Goal: Task Accomplishment & Management: Manage account settings

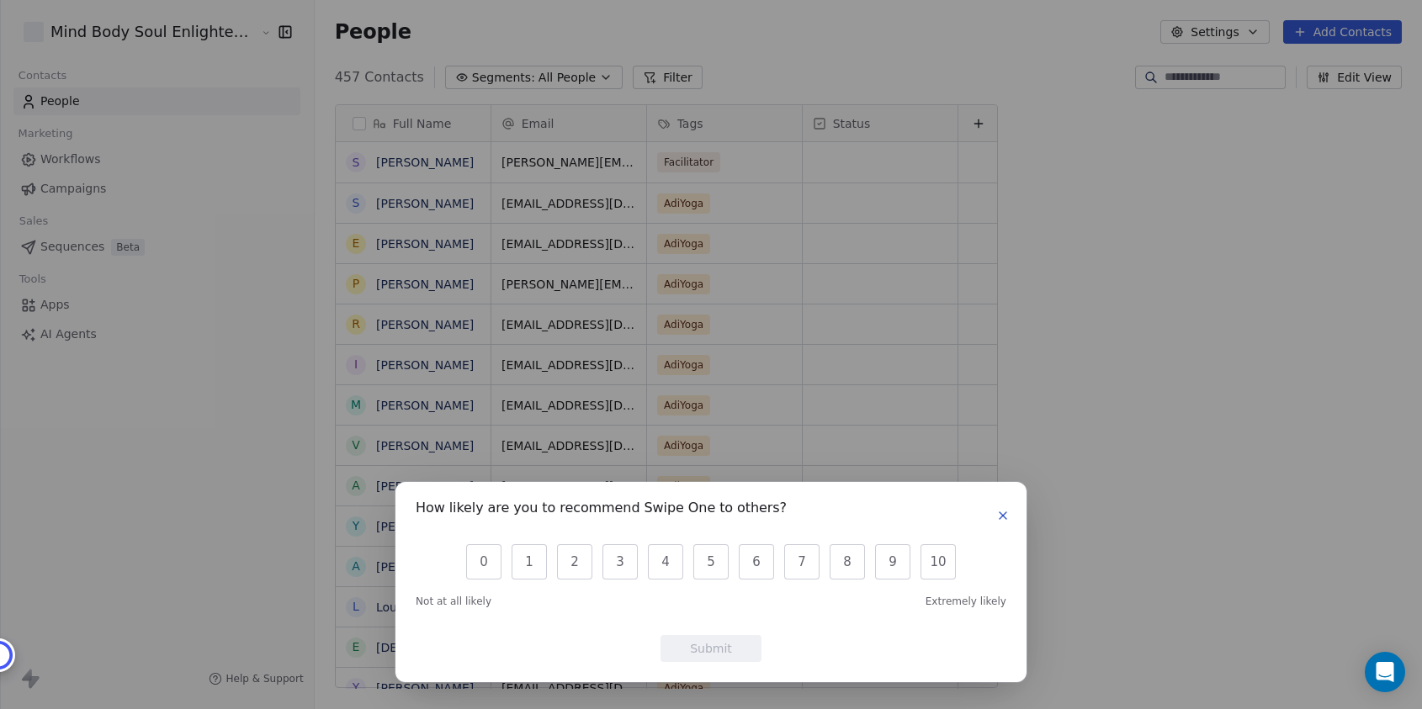
scroll to position [623, 1123]
click at [1002, 515] on icon "button" at bounding box center [1003, 515] width 7 height 7
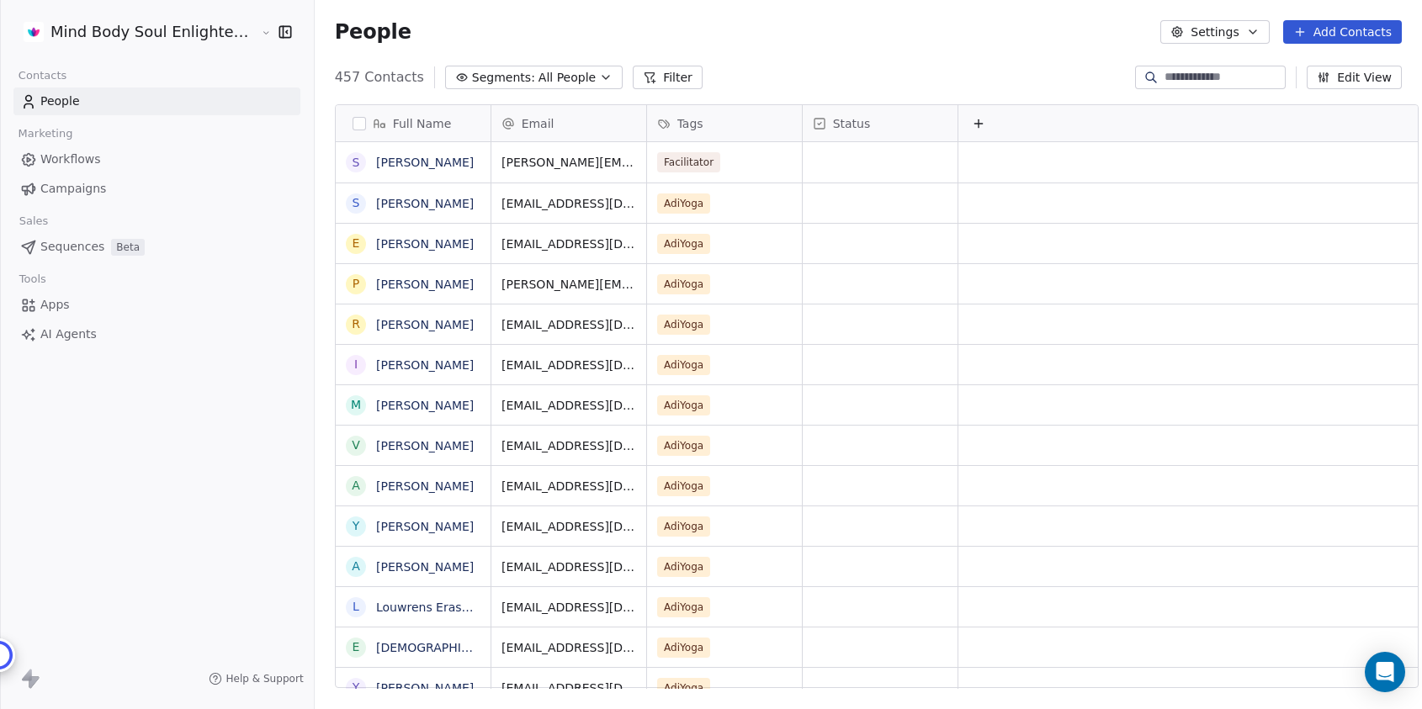
click at [205, 34] on html "Mind Body Soul Enlightenment Centre Contacts People Marketing Workflows Campaig…" at bounding box center [711, 354] width 1422 height 709
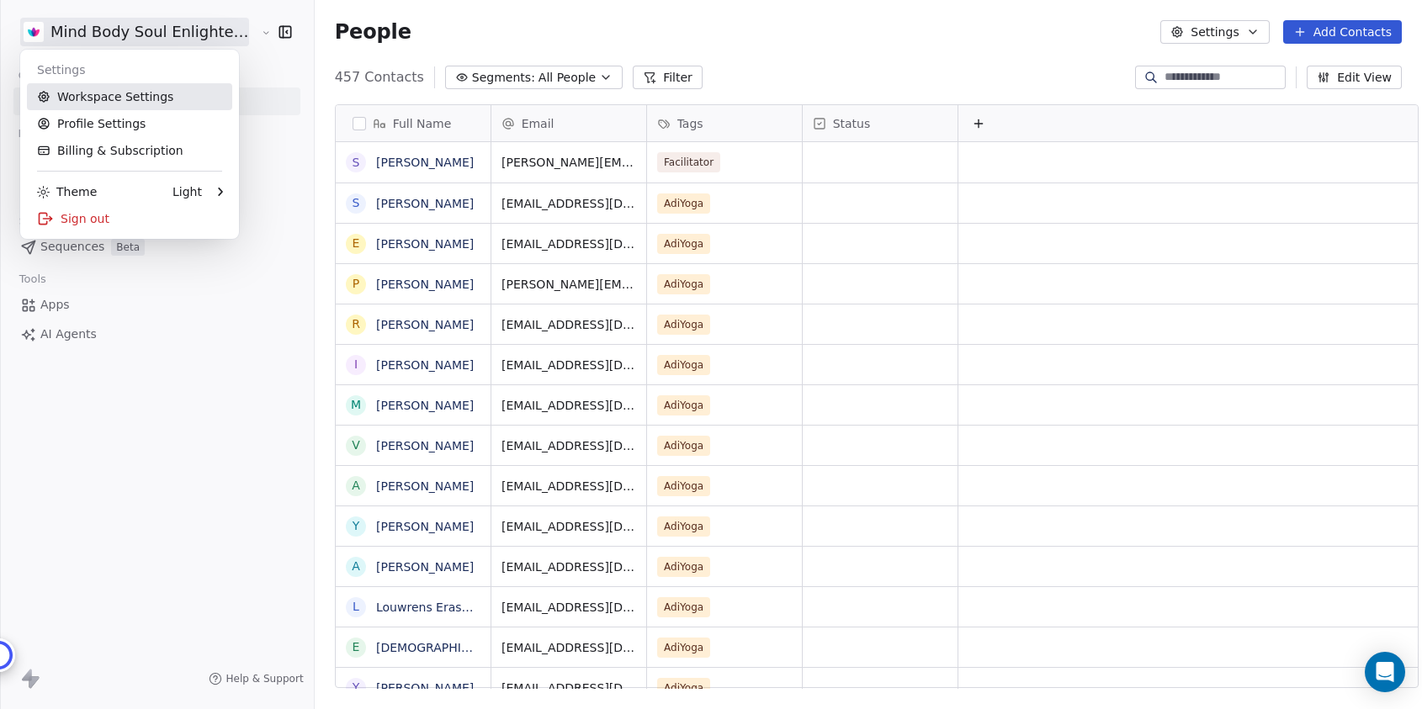
click at [168, 92] on link "Workspace Settings" at bounding box center [129, 96] width 205 height 27
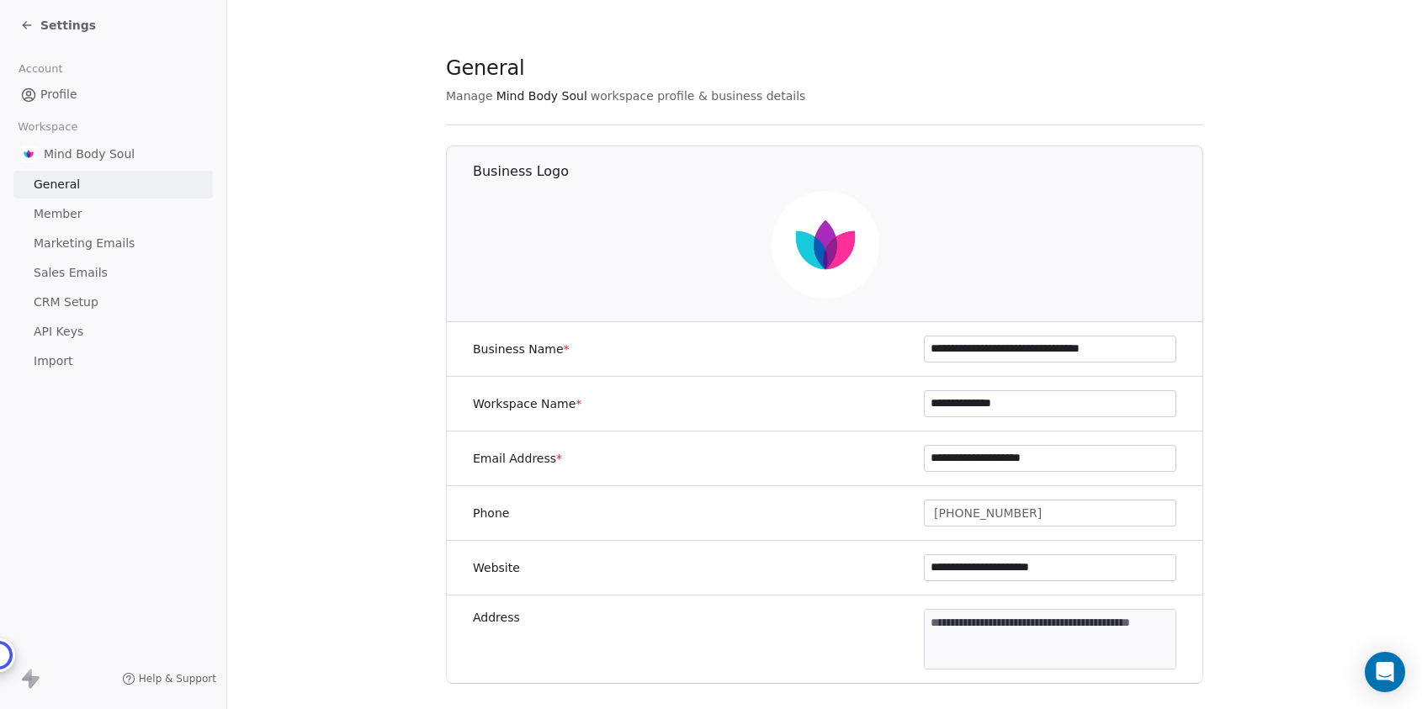
click at [104, 35] on div "Settings" at bounding box center [116, 25] width 193 height 24
click at [56, 24] on span "Settings" at bounding box center [68, 25] width 56 height 17
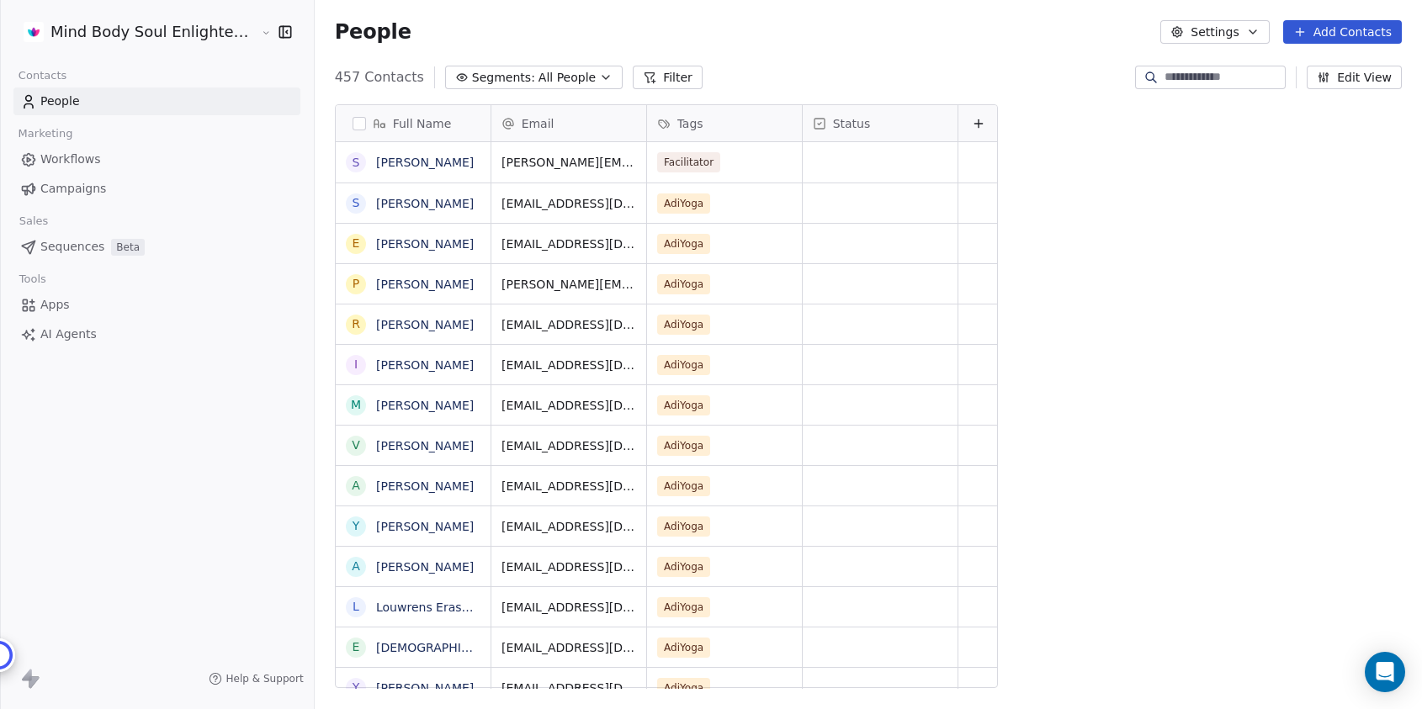
scroll to position [623, 1123]
click at [283, 31] on icon "button" at bounding box center [283, 31] width 0 height 11
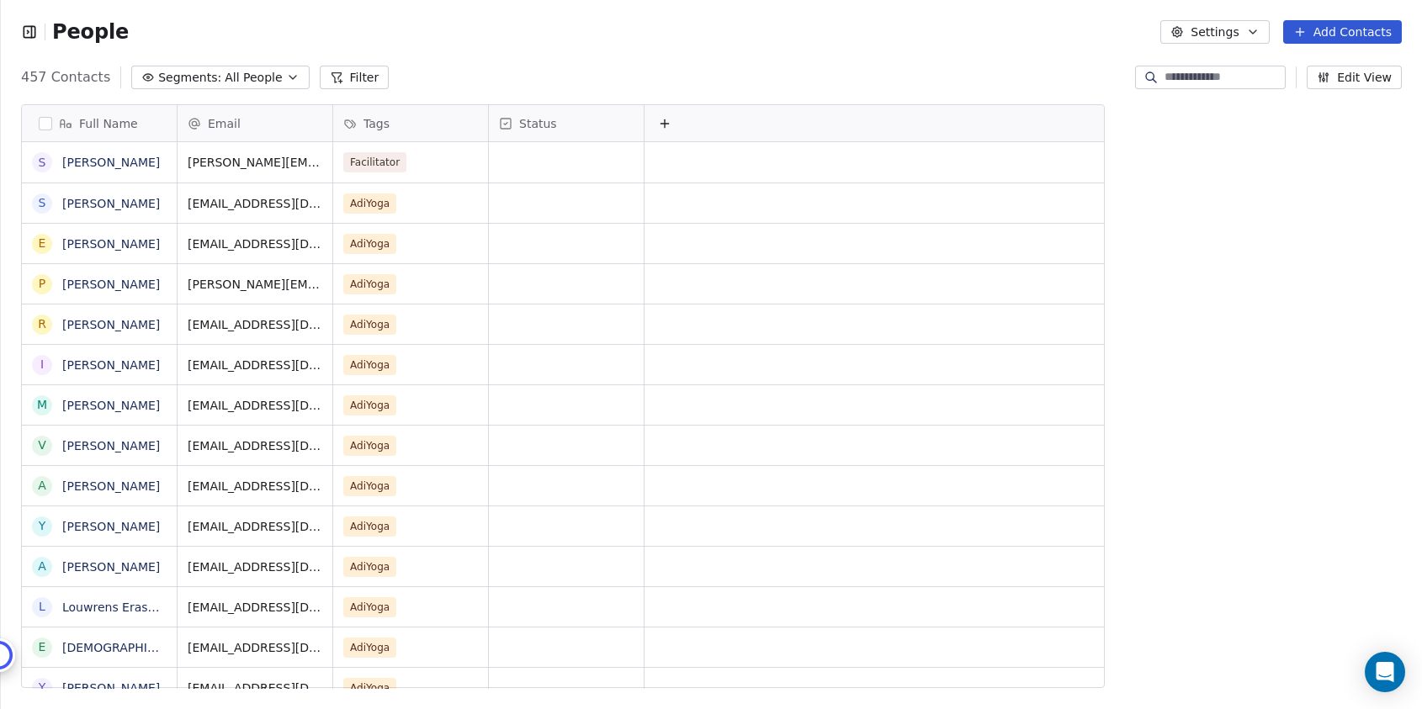
click at [33, 29] on icon "button" at bounding box center [29, 32] width 17 height 17
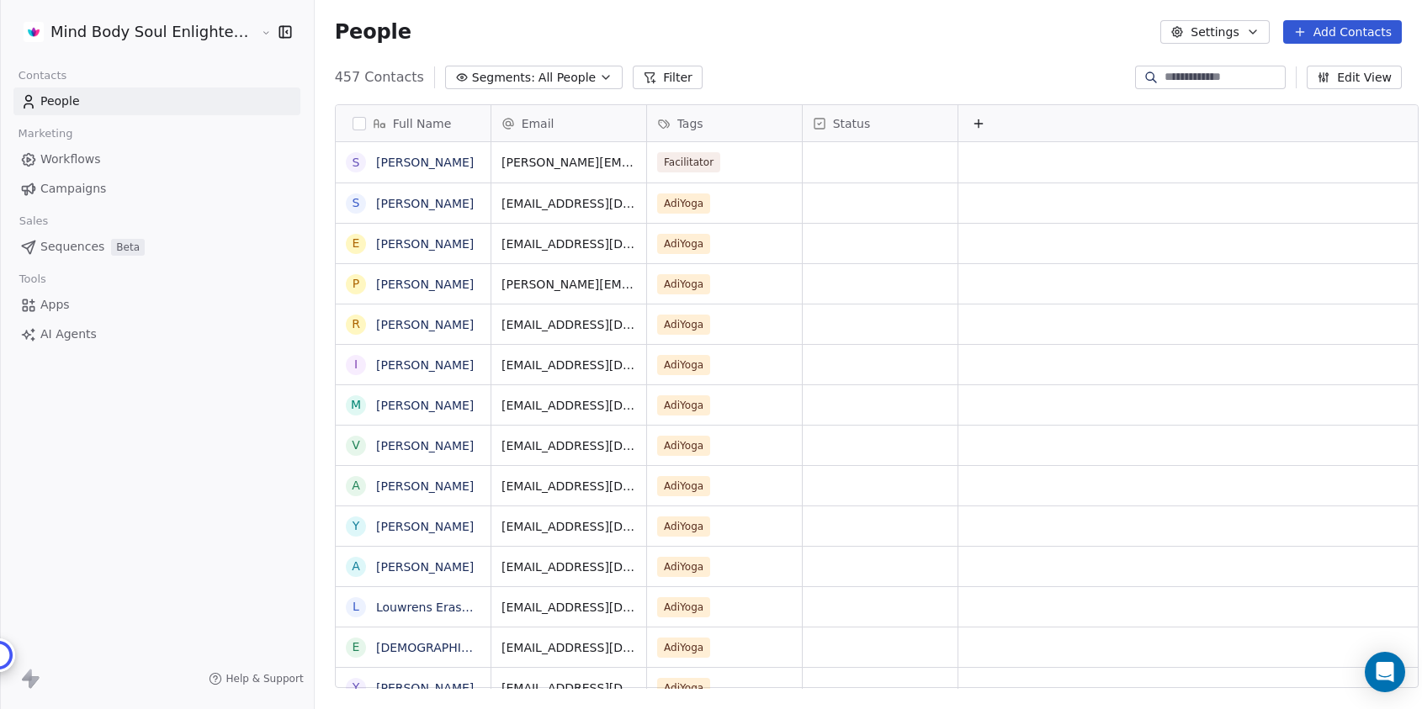
scroll to position [623, 1123]
click at [136, 33] on html "Mind Body Soul Enlightenment Centre Contacts People Marketing Workflows Campaig…" at bounding box center [711, 354] width 1422 height 709
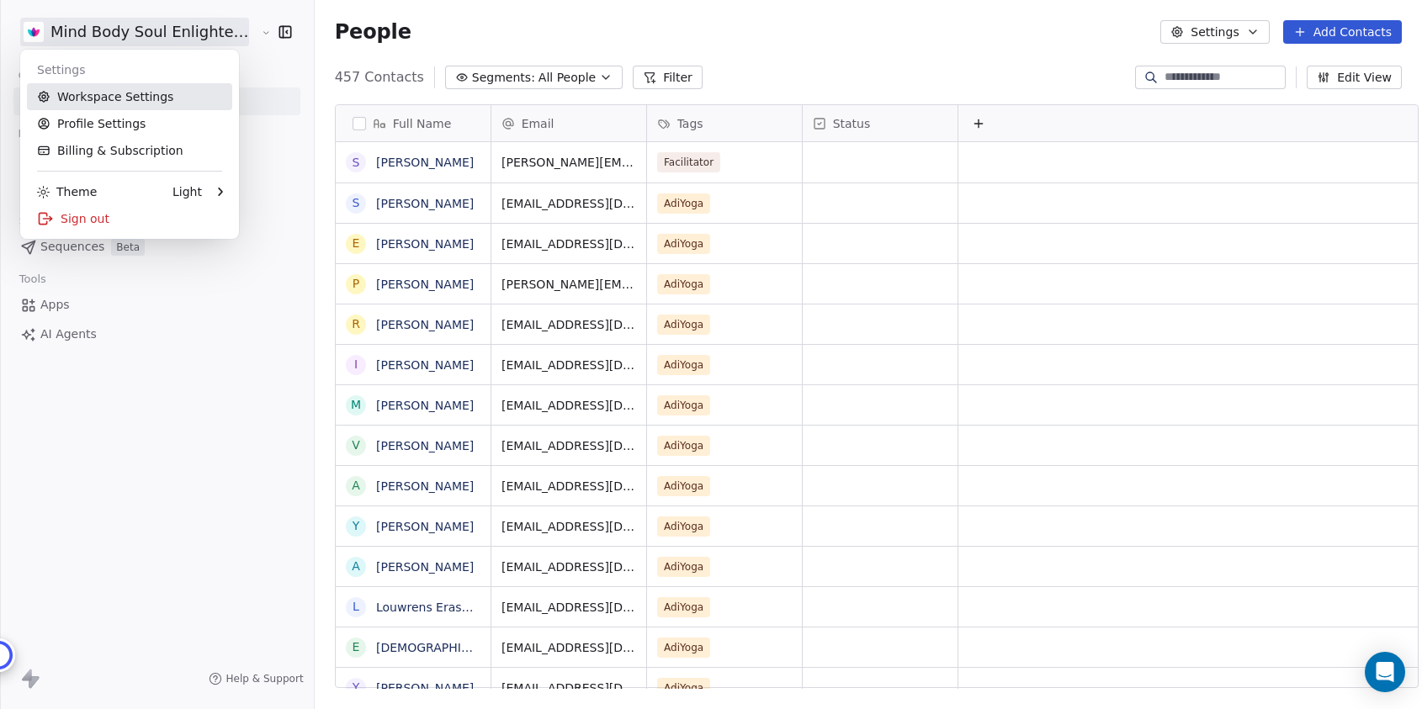
click at [124, 95] on link "Workspace Settings" at bounding box center [129, 96] width 205 height 27
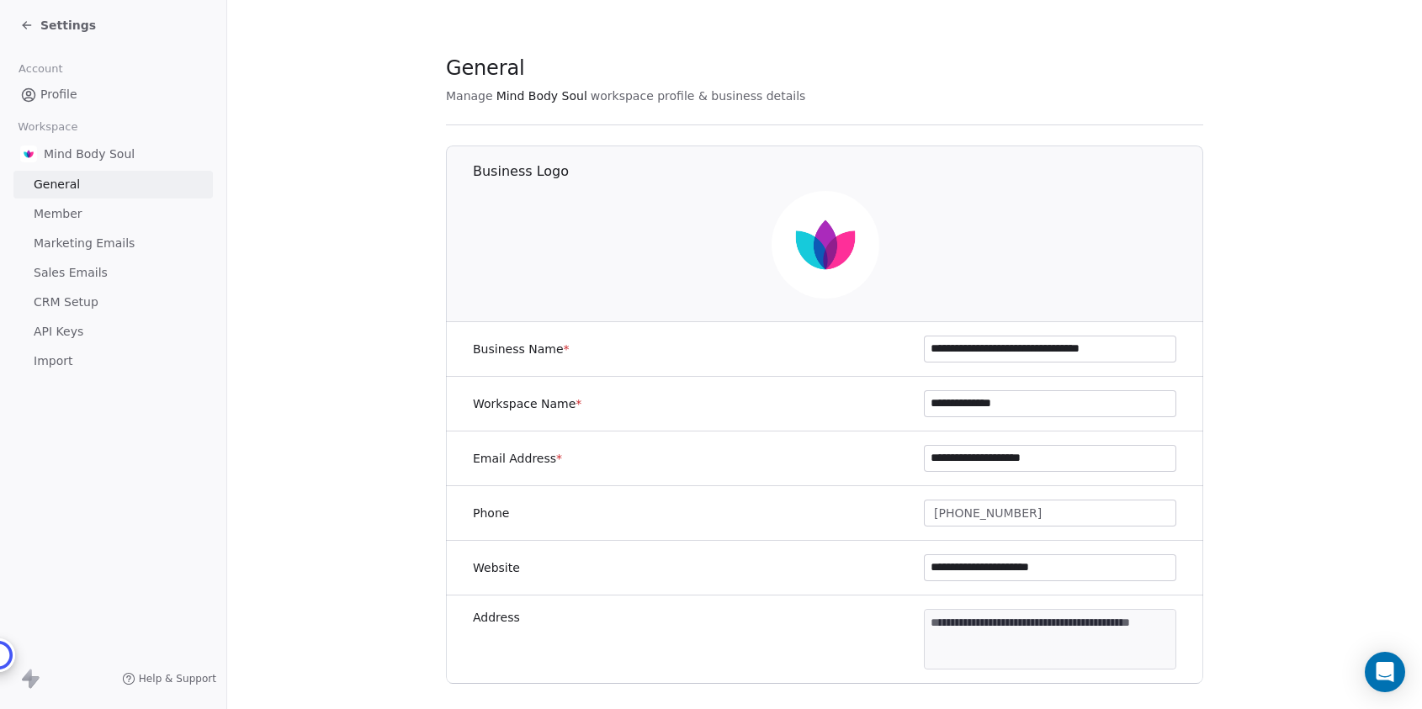
click at [87, 158] on span "Mind Body Soul" at bounding box center [89, 154] width 91 height 17
click at [52, 82] on span "Account" at bounding box center [40, 68] width 59 height 25
click at [52, 87] on span "Profile" at bounding box center [58, 95] width 37 height 18
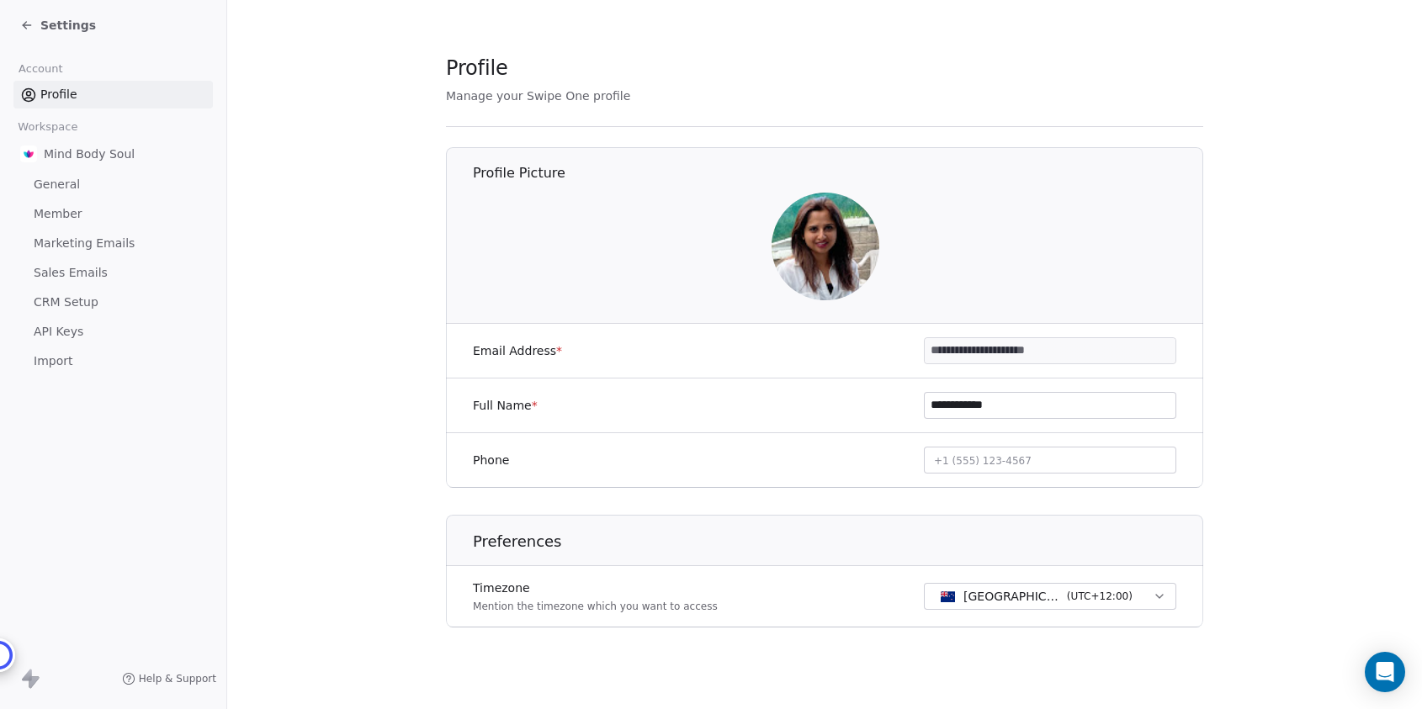
click at [62, 24] on span "Settings" at bounding box center [68, 25] width 56 height 17
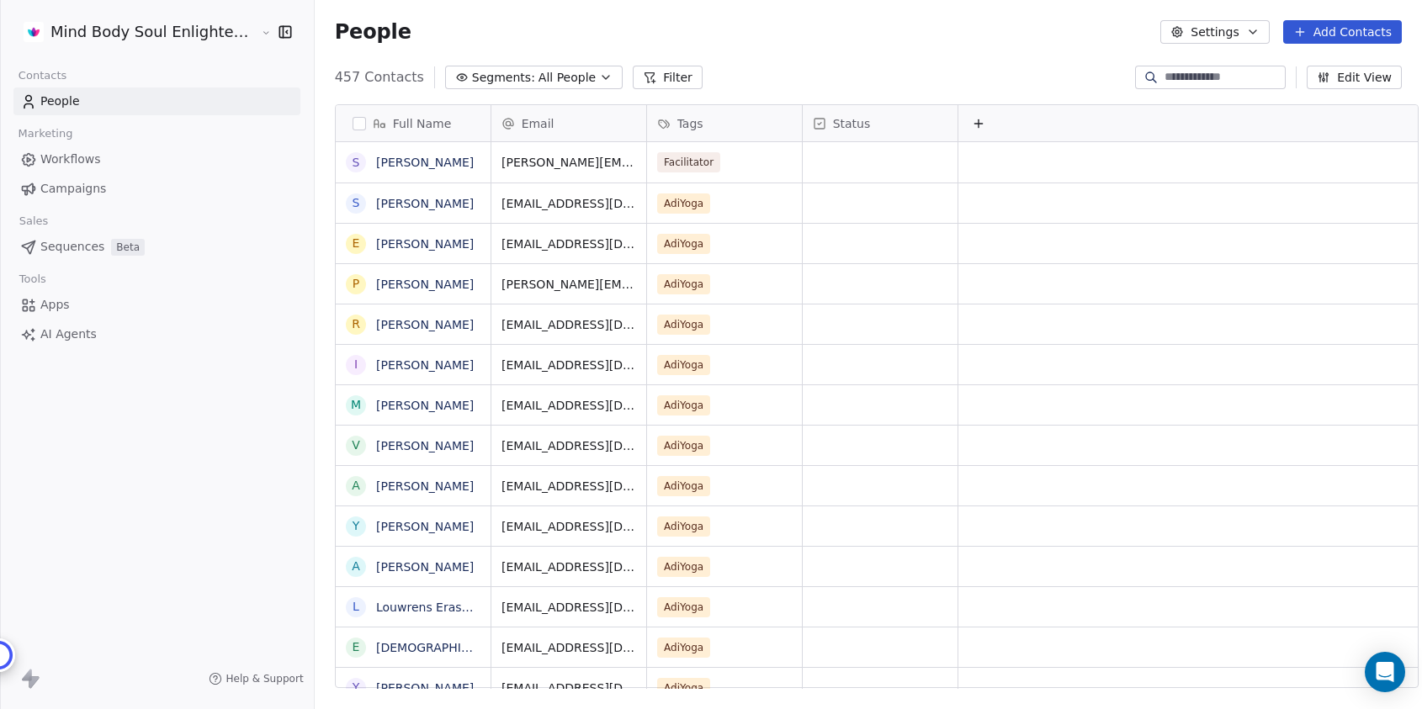
scroll to position [623, 1123]
click at [62, 24] on html "Mind Body Soul Enlightenment Centre Contacts People Marketing Workflows Campaig…" at bounding box center [711, 354] width 1422 height 709
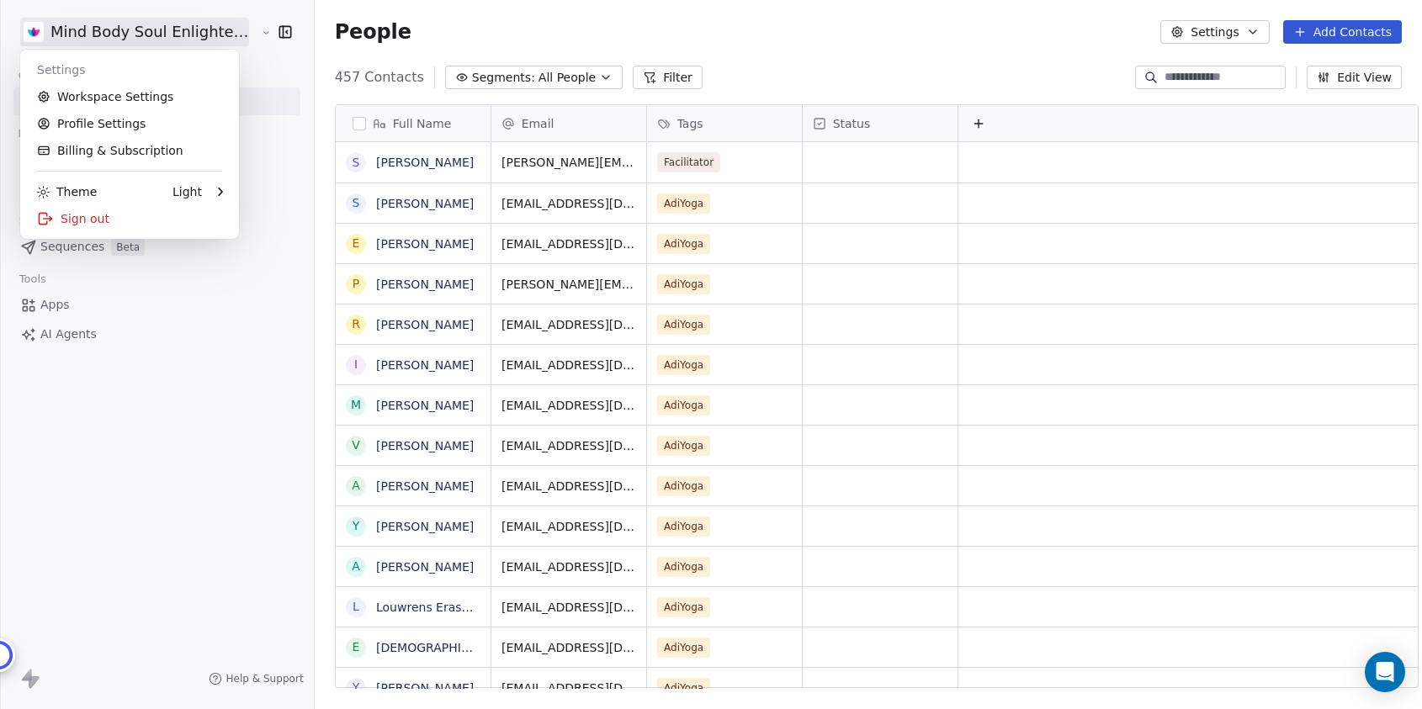
click at [252, 29] on html "Mind Body Soul Enlightenment Centre Contacts People Marketing Workflows Campaig…" at bounding box center [711, 354] width 1422 height 709
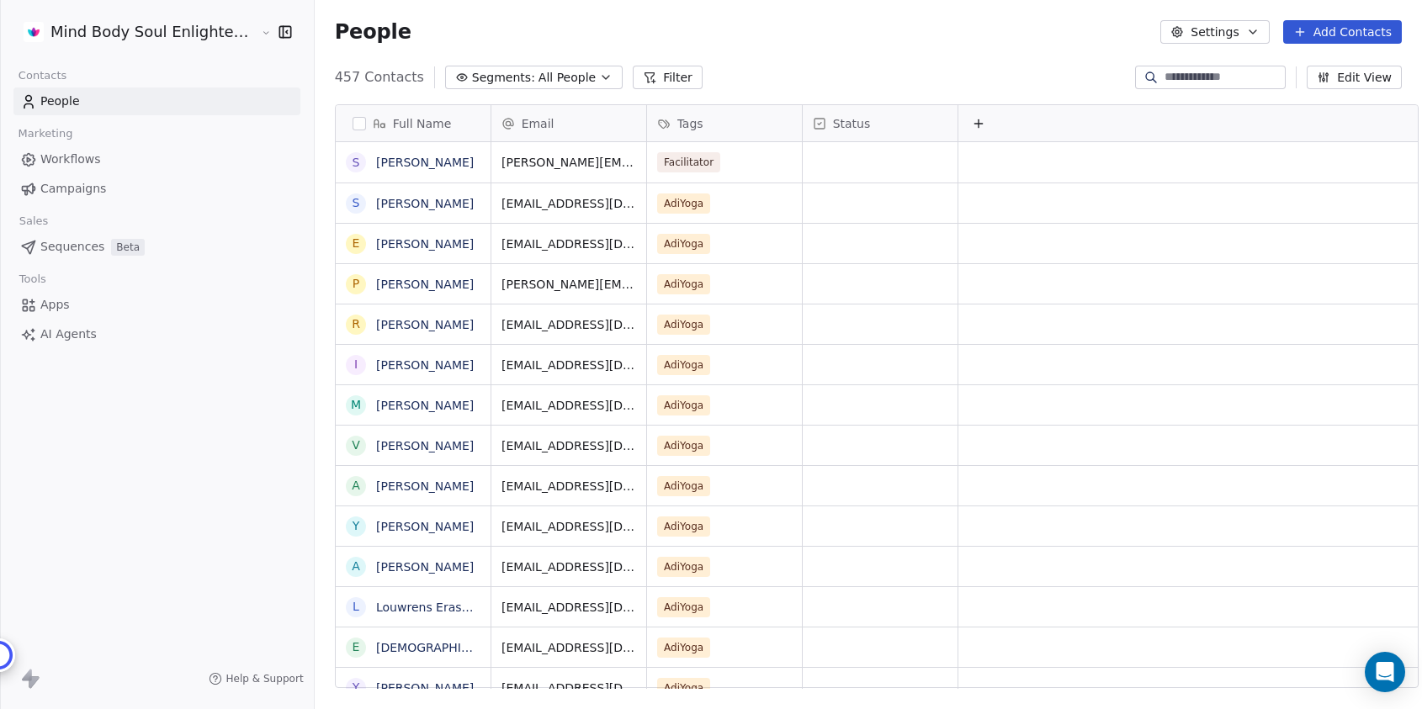
click at [252, 29] on html "Mind Body Soul Enlightenment Centre Contacts People Marketing Workflows Campaig…" at bounding box center [711, 354] width 1422 height 709
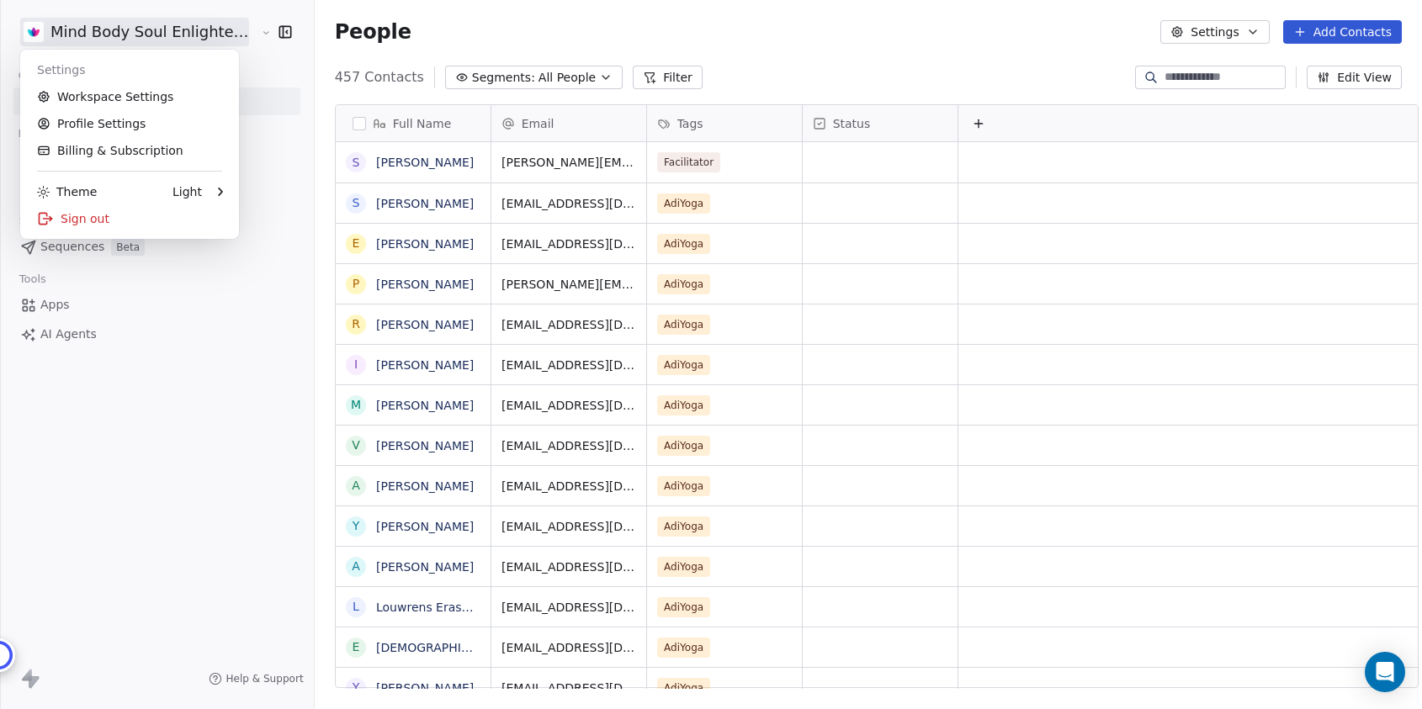
click at [71, 5] on html "Mind Body Soul Enlightenment Centre Contacts People Marketing Workflows Campaig…" at bounding box center [711, 354] width 1422 height 709
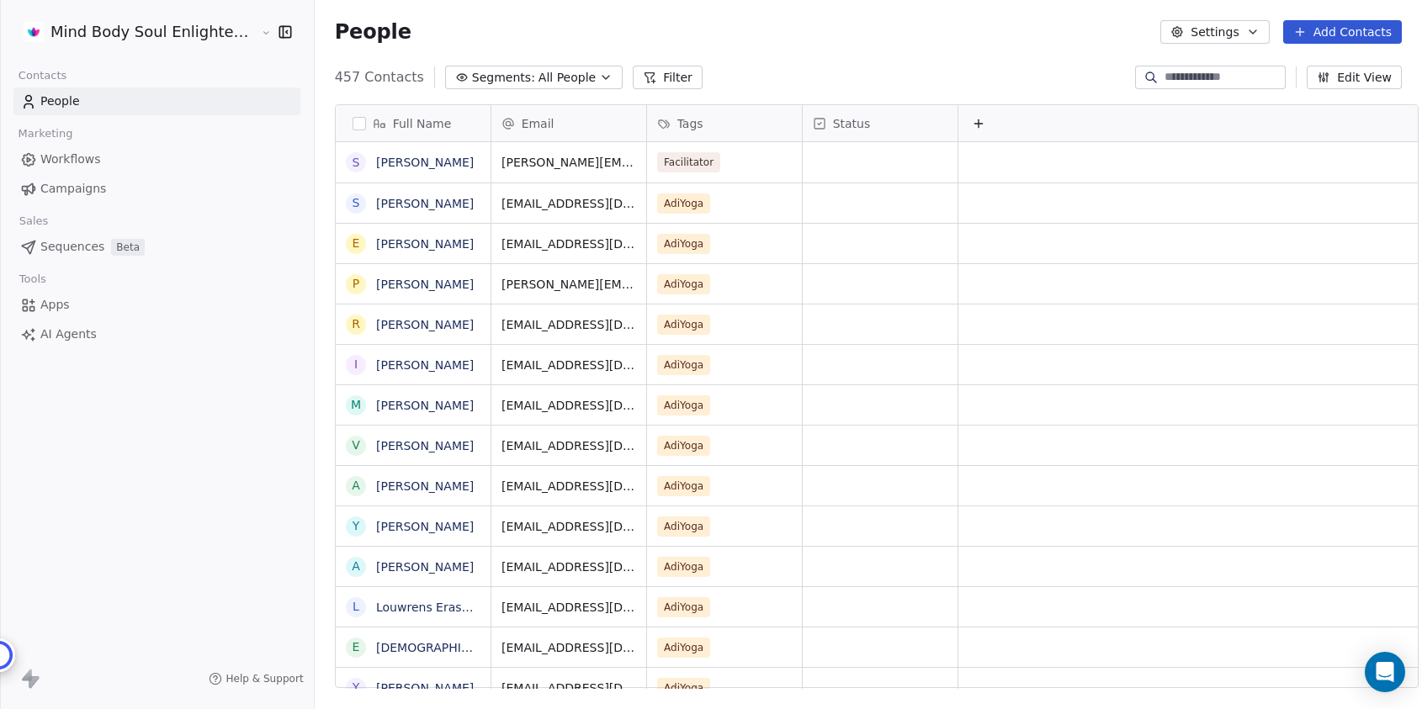
click at [271, 508] on div "Mind Body Soul Enlightenment Centre Contacts People Marketing Workflows Campaig…" at bounding box center [157, 354] width 314 height 709
